Goal: Find specific page/section: Find specific page/section

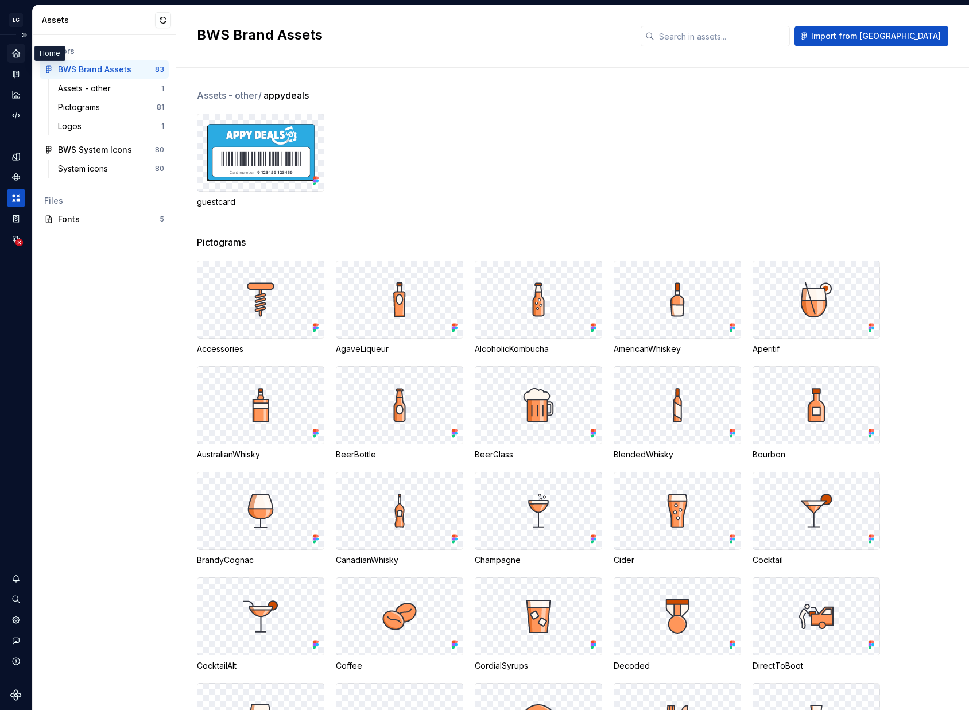
click at [16, 57] on icon "Home" at bounding box center [15, 52] width 7 height 7
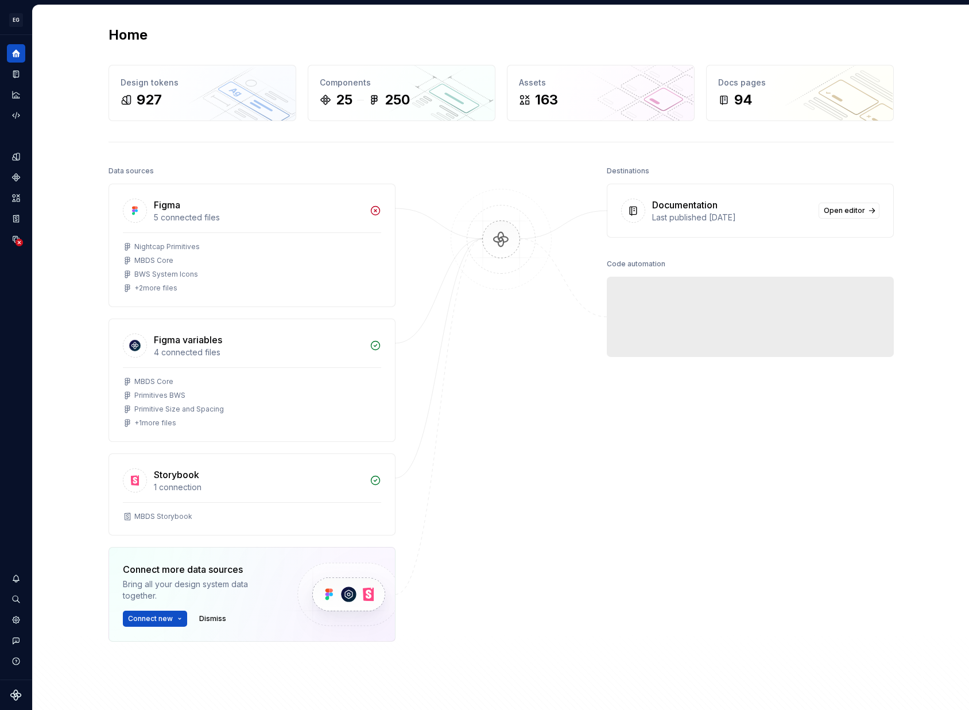
click at [111, 146] on div "Home Design tokens 927 Components 25 250 Assets 163 Docs pages 94 Data sources …" at bounding box center [501, 385] width 827 height 761
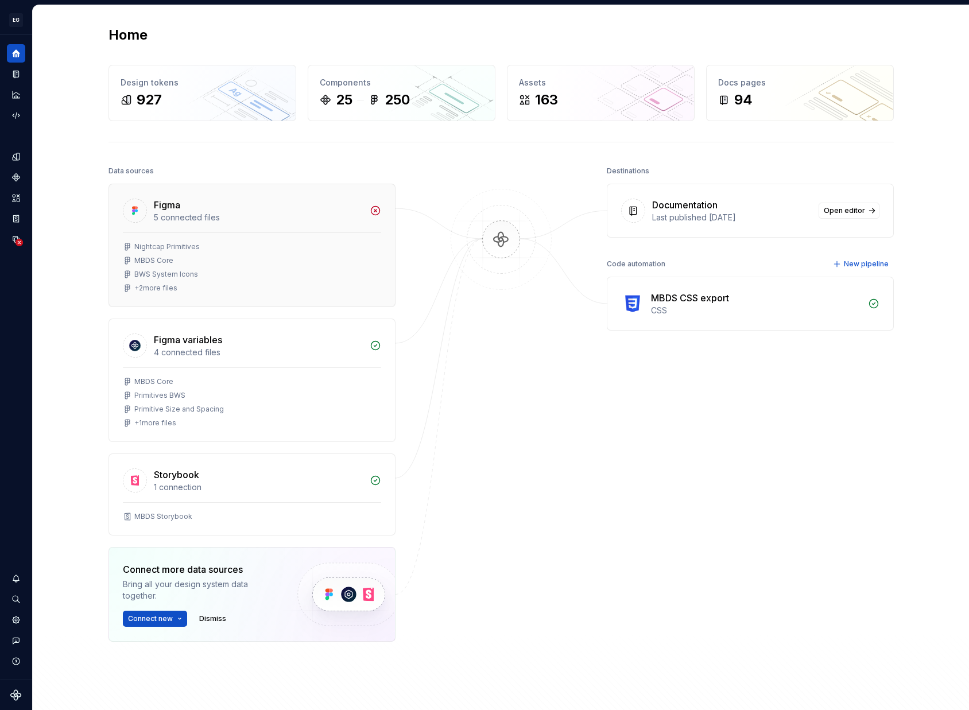
click at [258, 289] on div "+ 2 more files" at bounding box center [252, 288] width 258 height 9
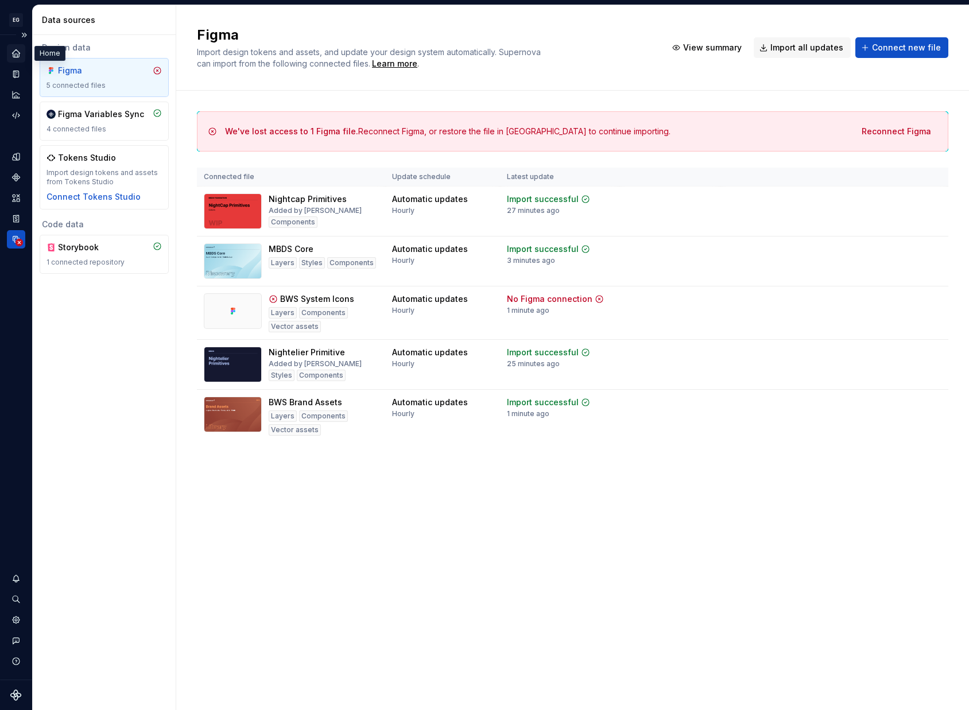
click at [15, 55] on icon "Home" at bounding box center [15, 52] width 7 height 7
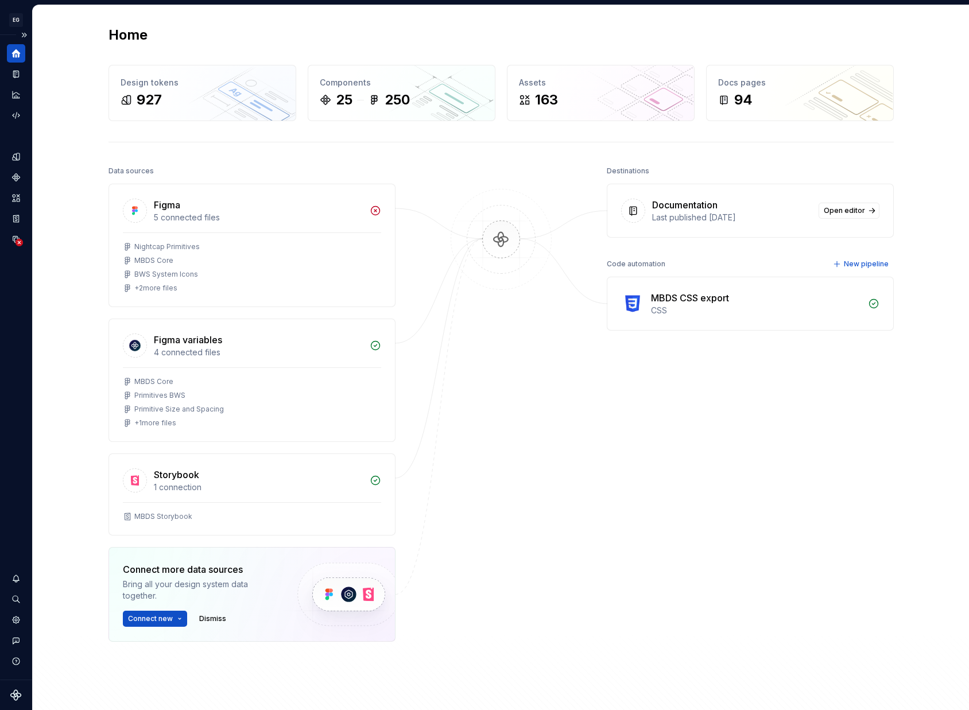
click at [395, 30] on div "Home" at bounding box center [502, 35] width 786 height 18
